Goal: Transaction & Acquisition: Purchase product/service

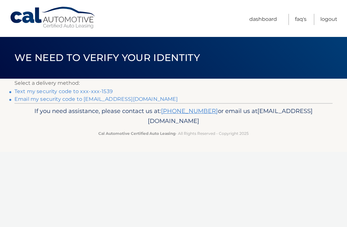
click at [93, 91] on link "Text my security code to xxx-xxx-1539" at bounding box center [63, 91] width 98 height 6
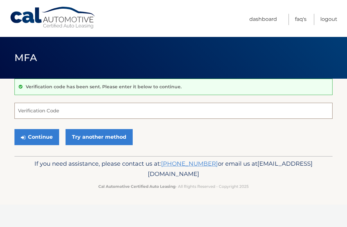
click at [138, 107] on input "Verification Code" at bounding box center [173, 111] width 318 height 16
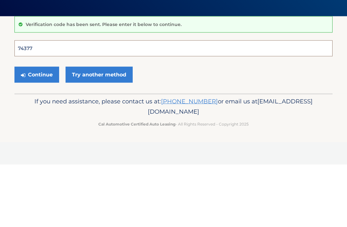
type input "743778"
click at [37, 129] on button "Continue" at bounding box center [36, 137] width 45 height 16
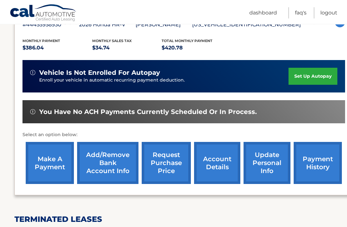
scroll to position [133, 0]
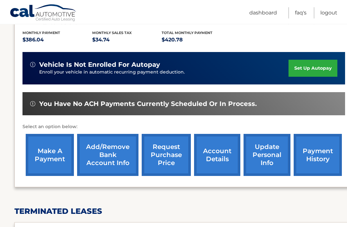
click at [48, 154] on link "make a payment" at bounding box center [50, 155] width 48 height 42
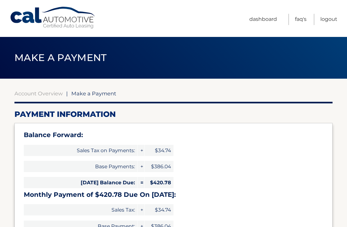
select select "Yzc1MDIxOTQtMTM5Yi00NzA4LWI3OGUtNDY4ZmVjY2VmY2I3"
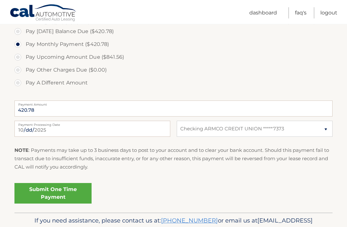
scroll to position [241, 0]
click at [64, 188] on link "Submit One Time Payment" at bounding box center [52, 193] width 77 height 21
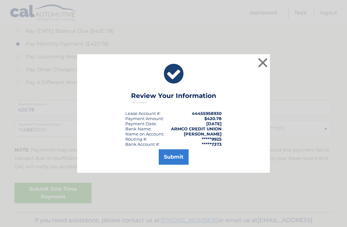
click at [171, 165] on button "Submit" at bounding box center [174, 156] width 30 height 15
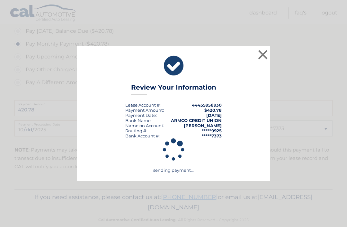
scroll to position [229, 0]
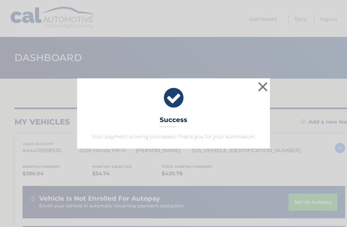
click at [265, 88] on button "×" at bounding box center [262, 86] width 13 height 13
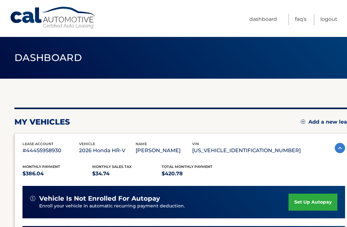
click at [330, 18] on link "Logout" at bounding box center [328, 19] width 17 height 11
